Goal: Task Accomplishment & Management: Manage account settings

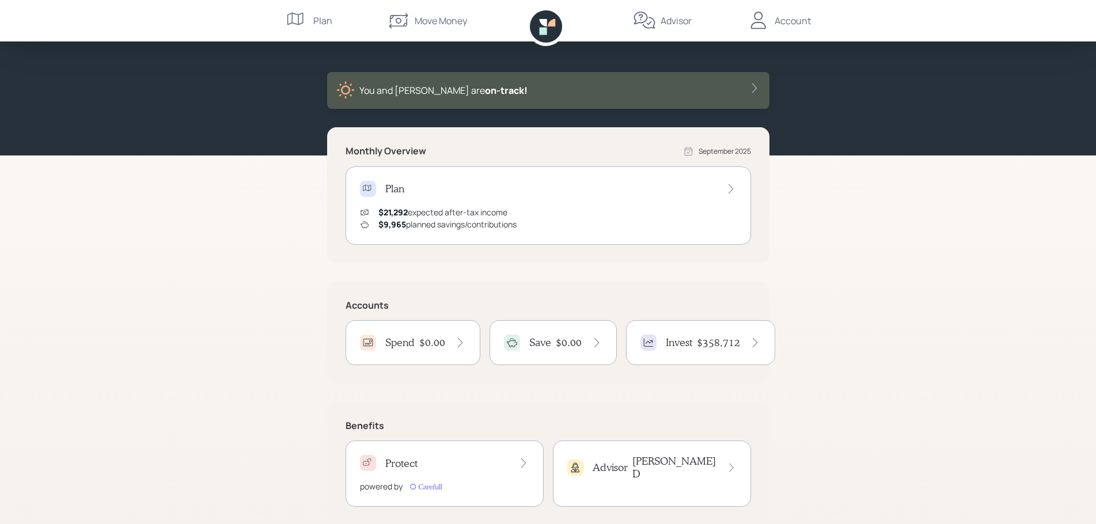
scroll to position [55, 0]
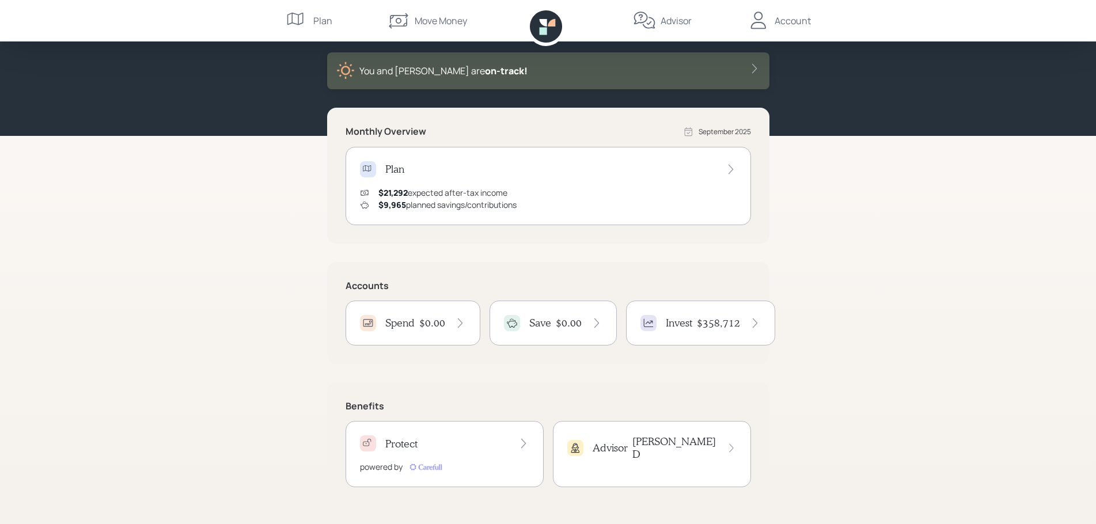
click at [524, 323] on div "Save" at bounding box center [527, 323] width 47 height 16
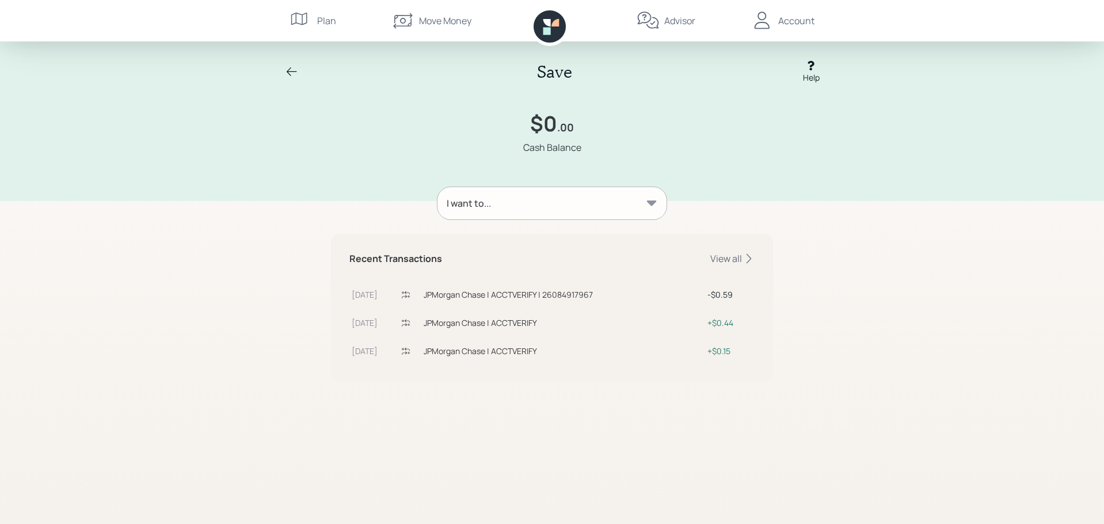
click at [425, 21] on div "Move Money" at bounding box center [445, 21] width 52 height 14
